Goal: Transaction & Acquisition: Book appointment/travel/reservation

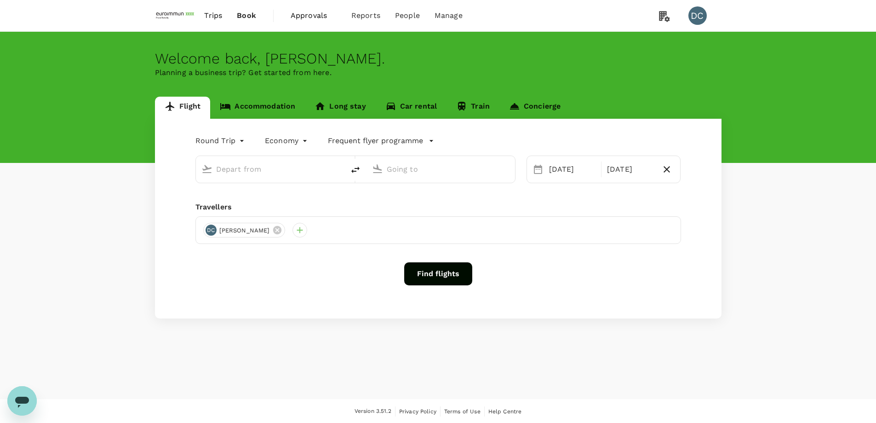
type input "Beijing Capital Intl ([GEOGRAPHIC_DATA])"
type input "Singapore Changi (SIN)"
type input "Beijing Capital Intl ([GEOGRAPHIC_DATA])"
type input "Singapore Changi (SIN)"
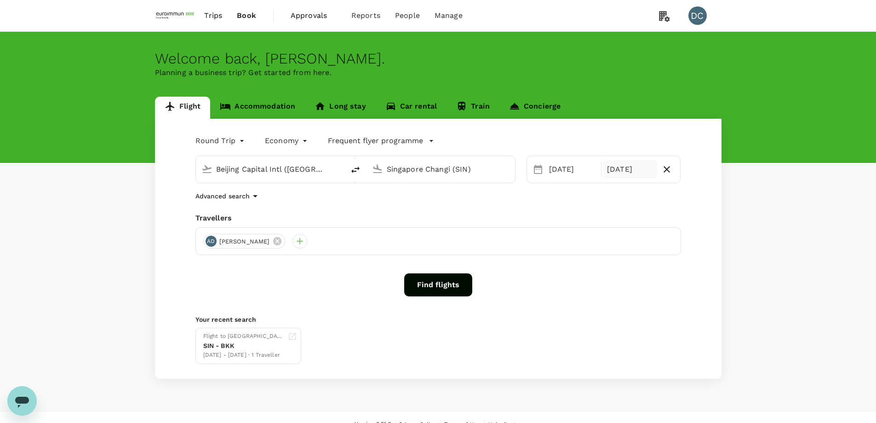
click at [641, 169] on div "[DATE]" at bounding box center [630, 169] width 54 height 18
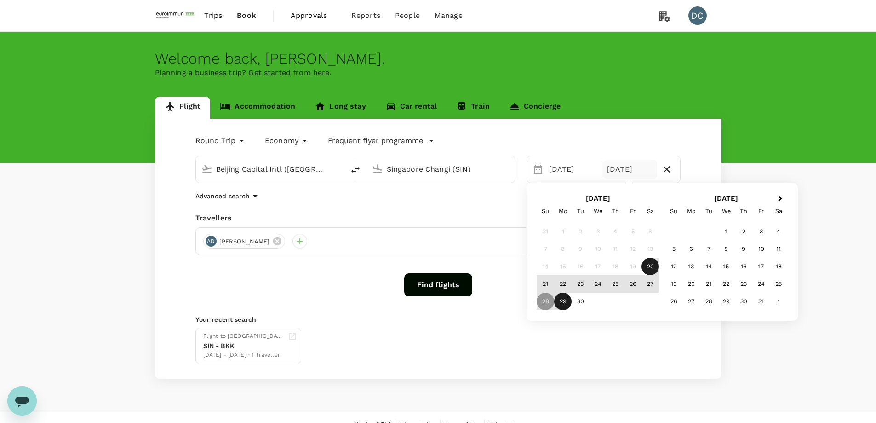
click at [568, 299] on div "29" at bounding box center [562, 300] width 17 height 17
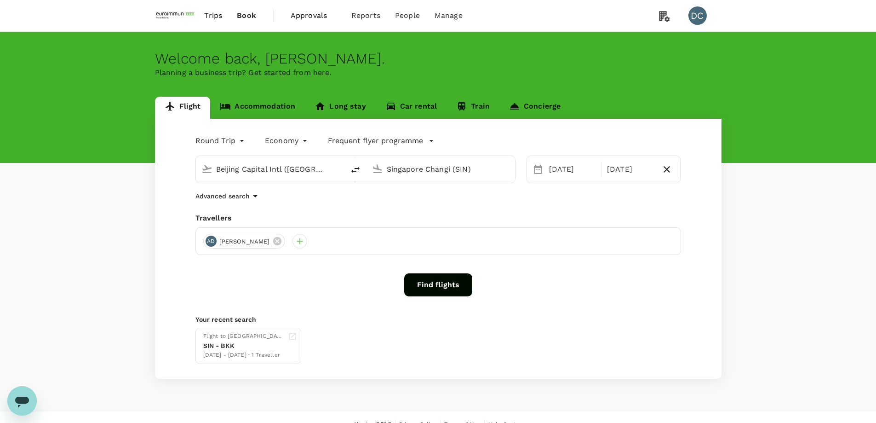
click at [452, 282] on button "Find flights" at bounding box center [438, 284] width 68 height 23
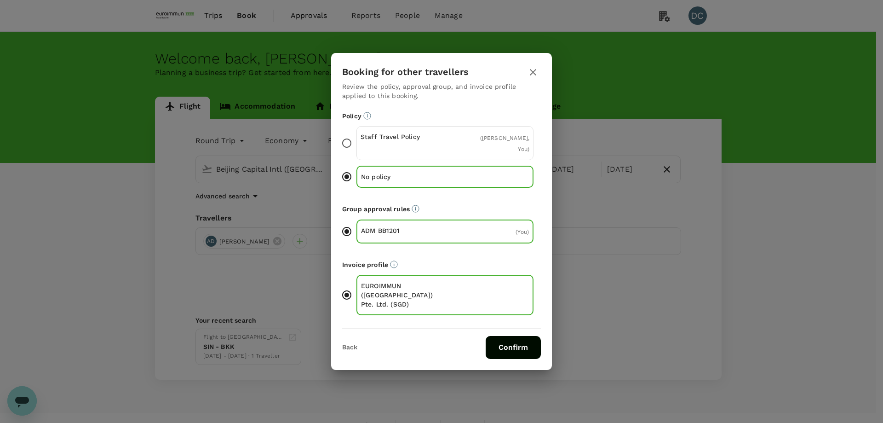
click at [440, 141] on p "Staff Travel Policy" at bounding box center [402, 136] width 85 height 9
click at [356, 149] on input "Staff Travel Policy ( [PERSON_NAME], You )" at bounding box center [346, 142] width 19 height 19
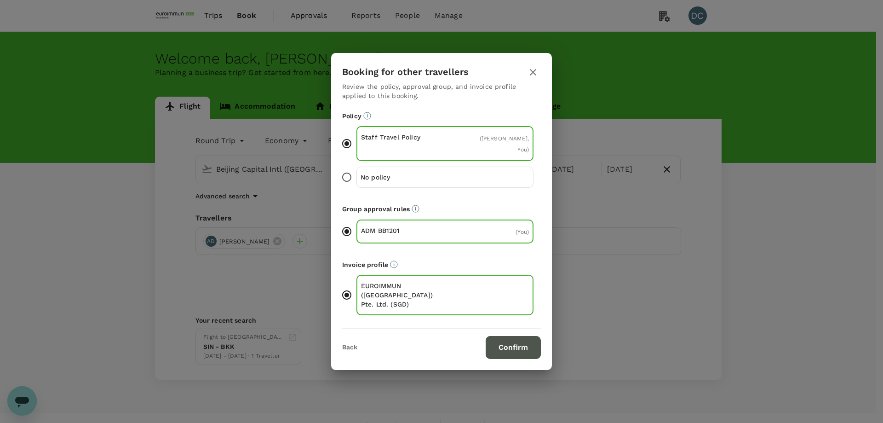
click at [503, 336] on button "Confirm" at bounding box center [513, 347] width 55 height 23
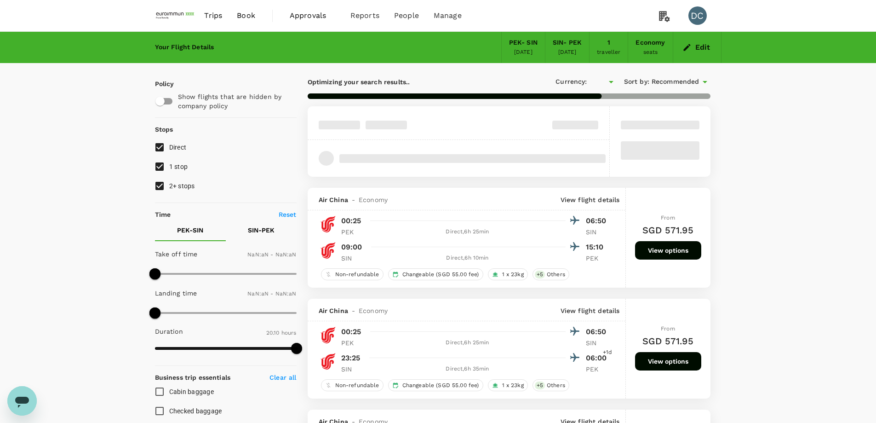
type input "SGD"
type input "1440"
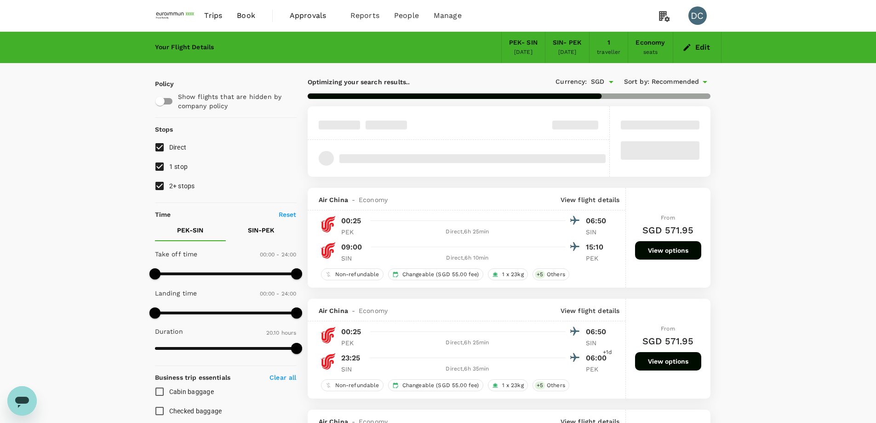
click at [160, 169] on input "1 stop" at bounding box center [159, 166] width 19 height 19
checkbox input "false"
click at [160, 185] on input "2+ stops" at bounding box center [159, 185] width 19 height 19
checkbox input "false"
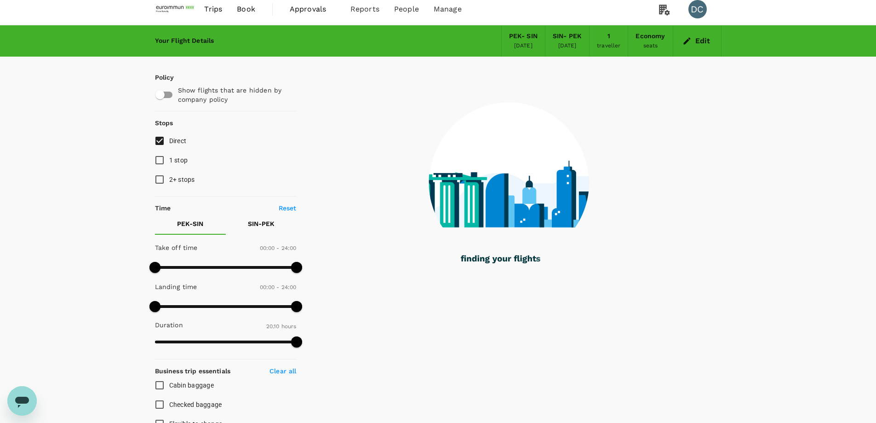
scroll to position [230, 0]
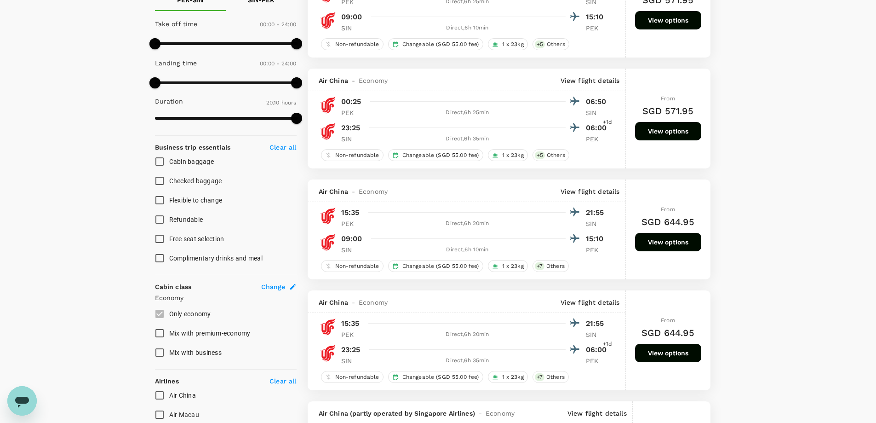
type input "SGD"
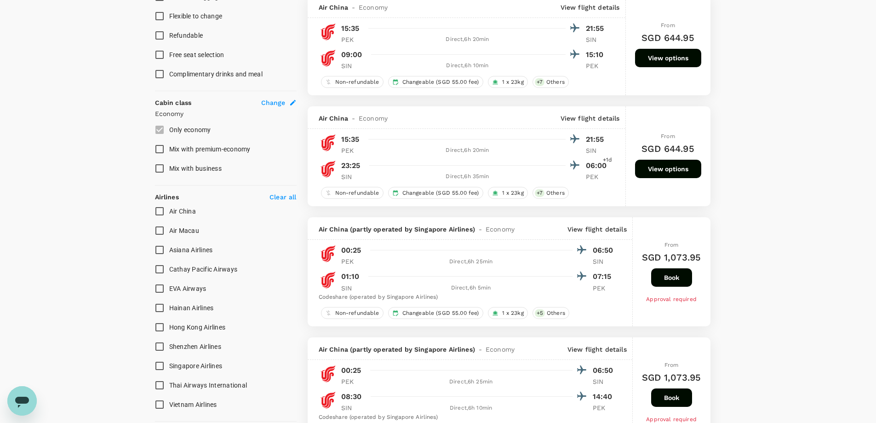
click at [178, 210] on span "Air China" at bounding box center [182, 210] width 27 height 7
click at [169, 210] on input "Air China" at bounding box center [159, 210] width 19 height 19
checkbox input "true"
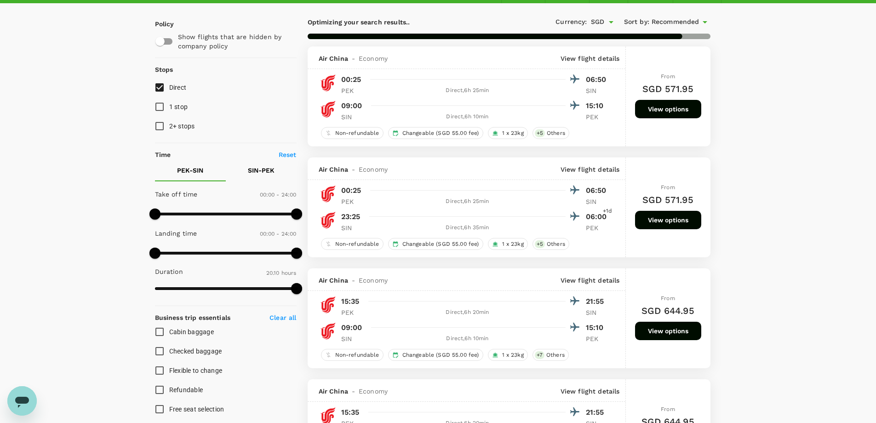
scroll to position [46, 0]
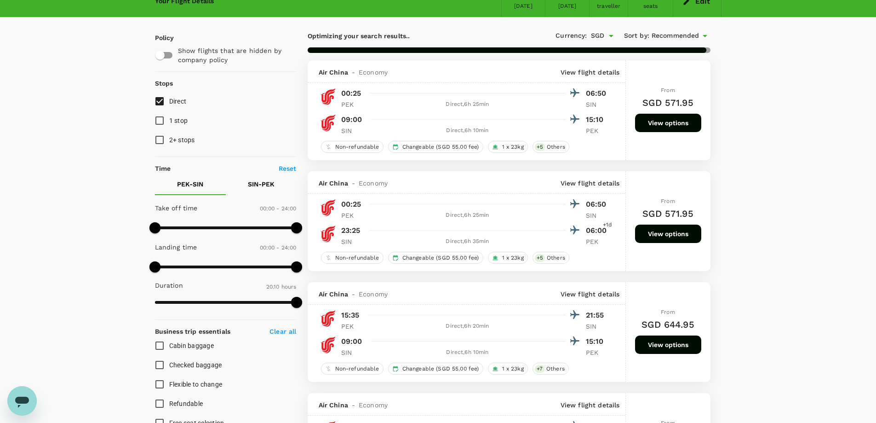
type input "1230"
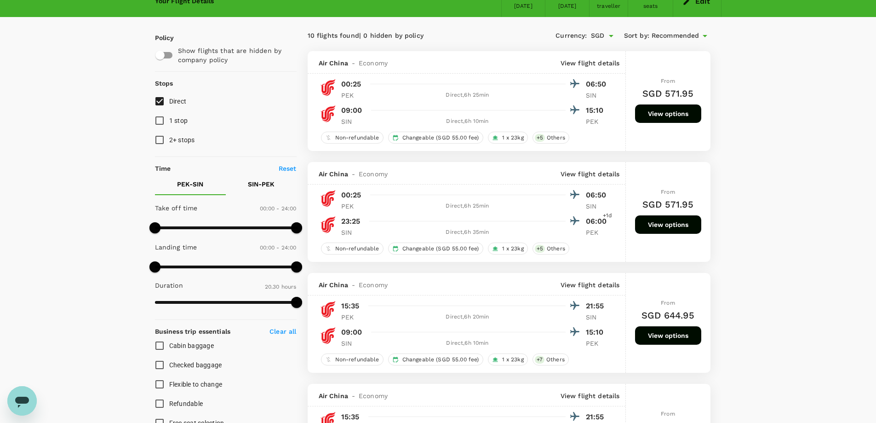
click at [651, 118] on button "View options" at bounding box center [668, 113] width 66 height 18
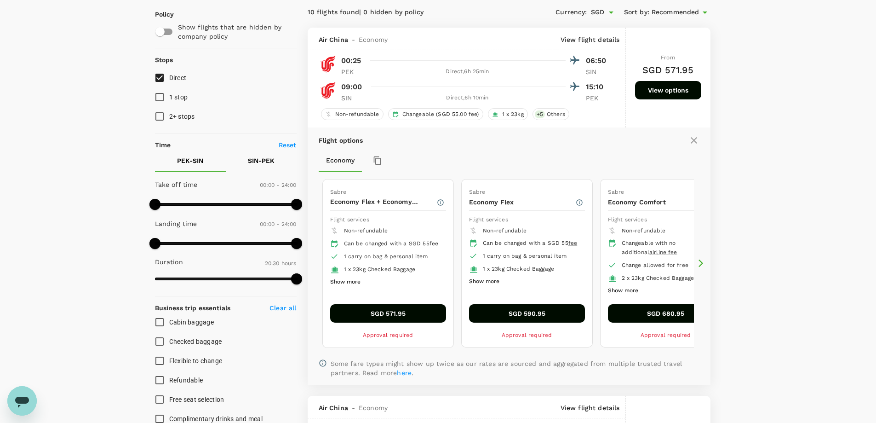
scroll to position [97, 0]
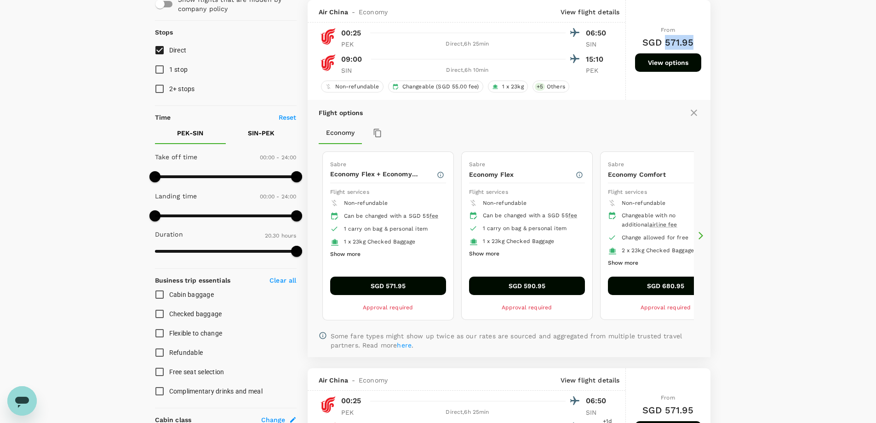
drag, startPoint x: 666, startPoint y: 42, endPoint x: 697, endPoint y: 40, distance: 30.9
click at [697, 40] on div "From SGD 571.95 View options" at bounding box center [668, 50] width 66 height 100
copy h6 "571.95"
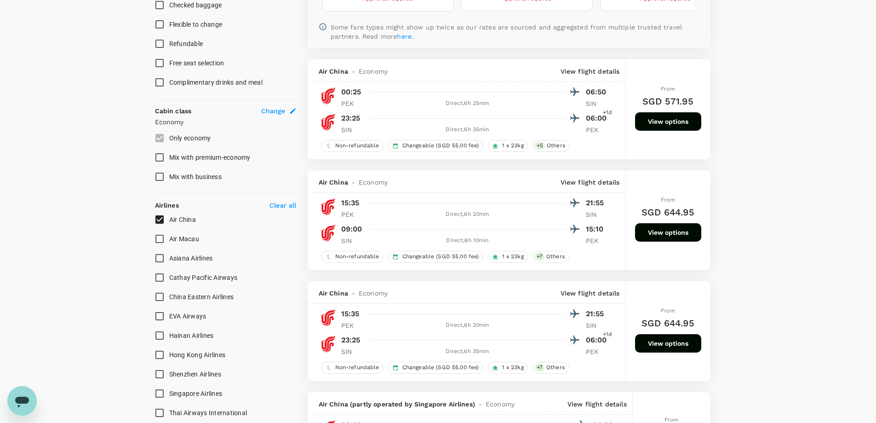
scroll to position [419, 0]
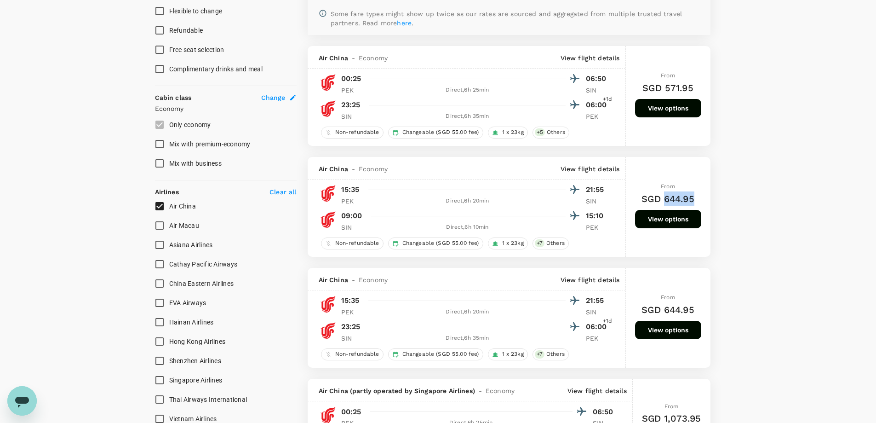
copy h6 "644.95"
drag, startPoint x: 664, startPoint y: 200, endPoint x: 693, endPoint y: 207, distance: 29.8
click at [700, 200] on div "From SGD 644.95 View options" at bounding box center [668, 207] width 66 height 100
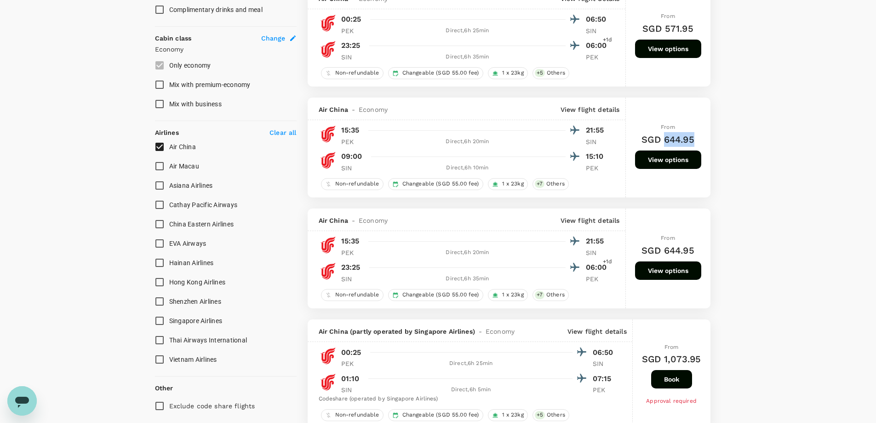
scroll to position [465, 0]
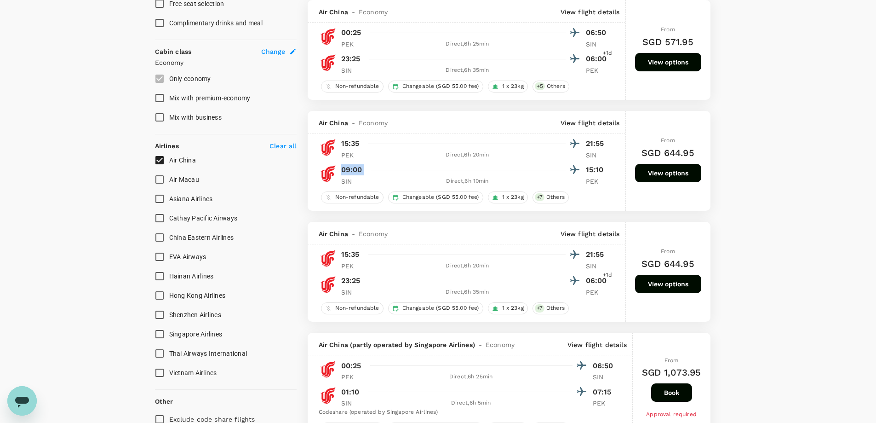
drag, startPoint x: 340, startPoint y: 170, endPoint x: 472, endPoint y: 177, distance: 132.2
click at [570, 170] on div "09:00 15:10 SIN Direct , 6h 10min PEK" at bounding box center [472, 174] width 273 height 23
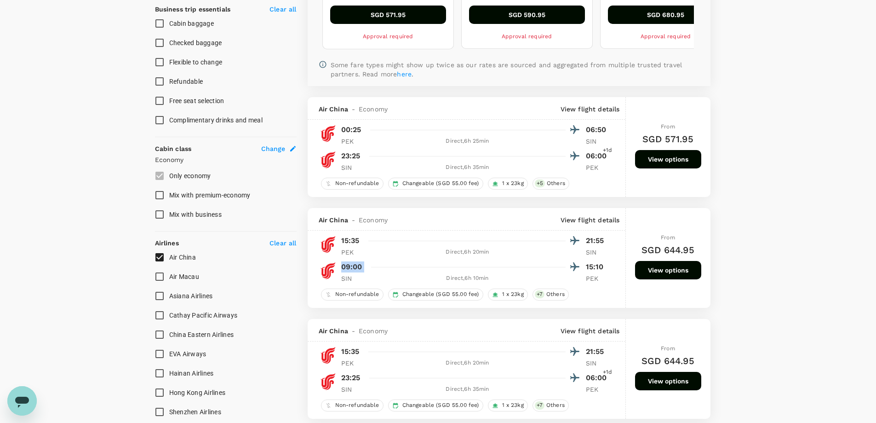
scroll to position [419, 0]
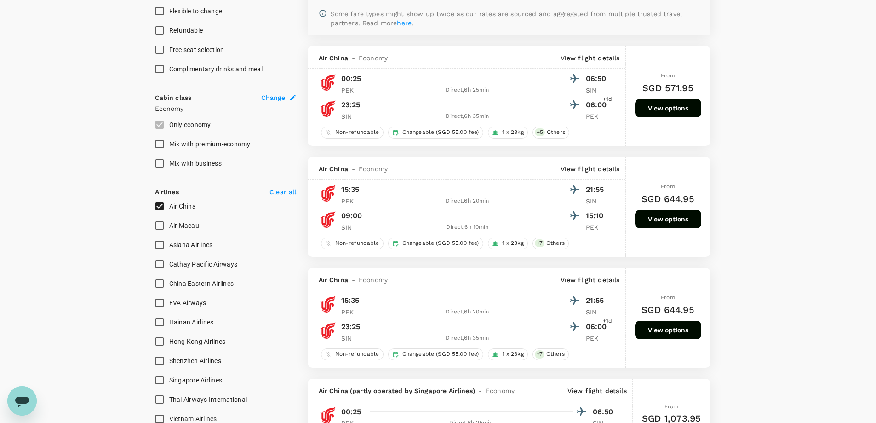
copy div "23:25 06:00"
drag, startPoint x: 342, startPoint y: 323, endPoint x: 611, endPoint y: 318, distance: 269.5
click at [609, 320] on div "23:25 06:00 +1d" at bounding box center [475, 326] width 268 height 13
copy div "23:25 06:00 +1d"
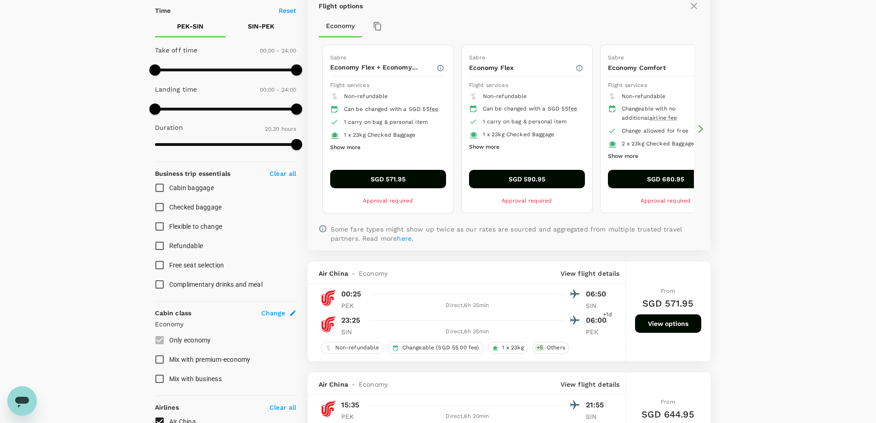
scroll to position [189, 0]
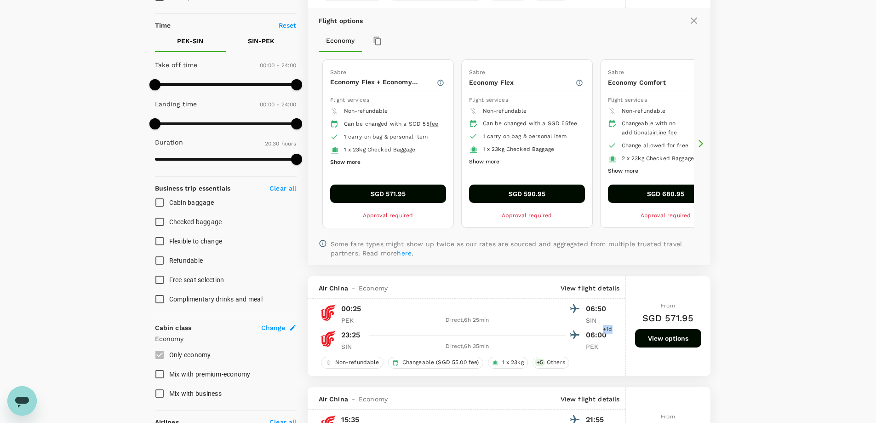
copy span "+1d"
drag, startPoint x: 603, startPoint y: 327, endPoint x: 611, endPoint y: 328, distance: 8.4
click at [611, 328] on span "+1d" at bounding box center [607, 329] width 9 height 9
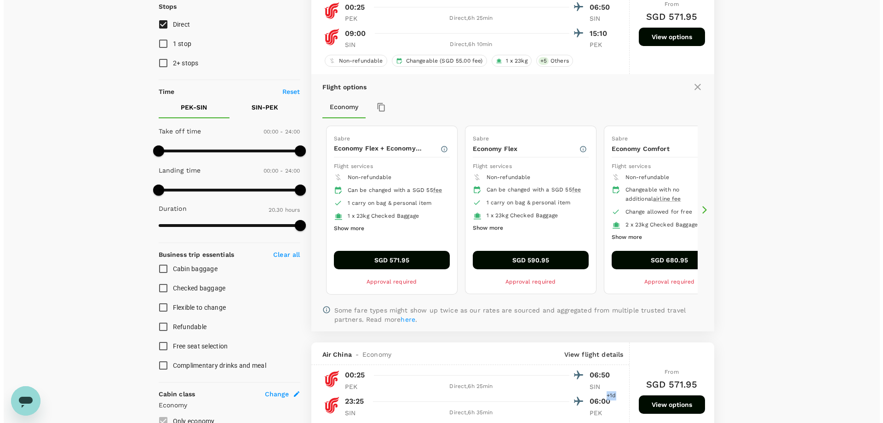
scroll to position [5, 0]
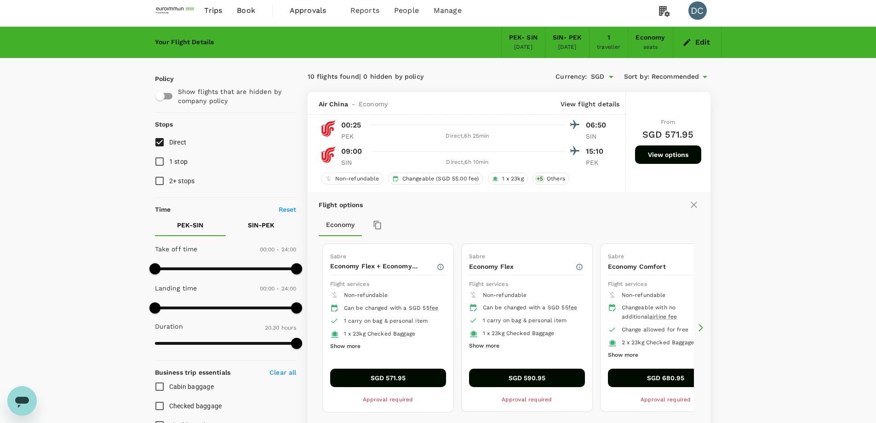
click at [687, 201] on div "Flight options" at bounding box center [509, 204] width 381 height 11
click at [694, 204] on icon at bounding box center [694, 204] width 6 height 6
